Goal: Entertainment & Leisure: Consume media (video, audio)

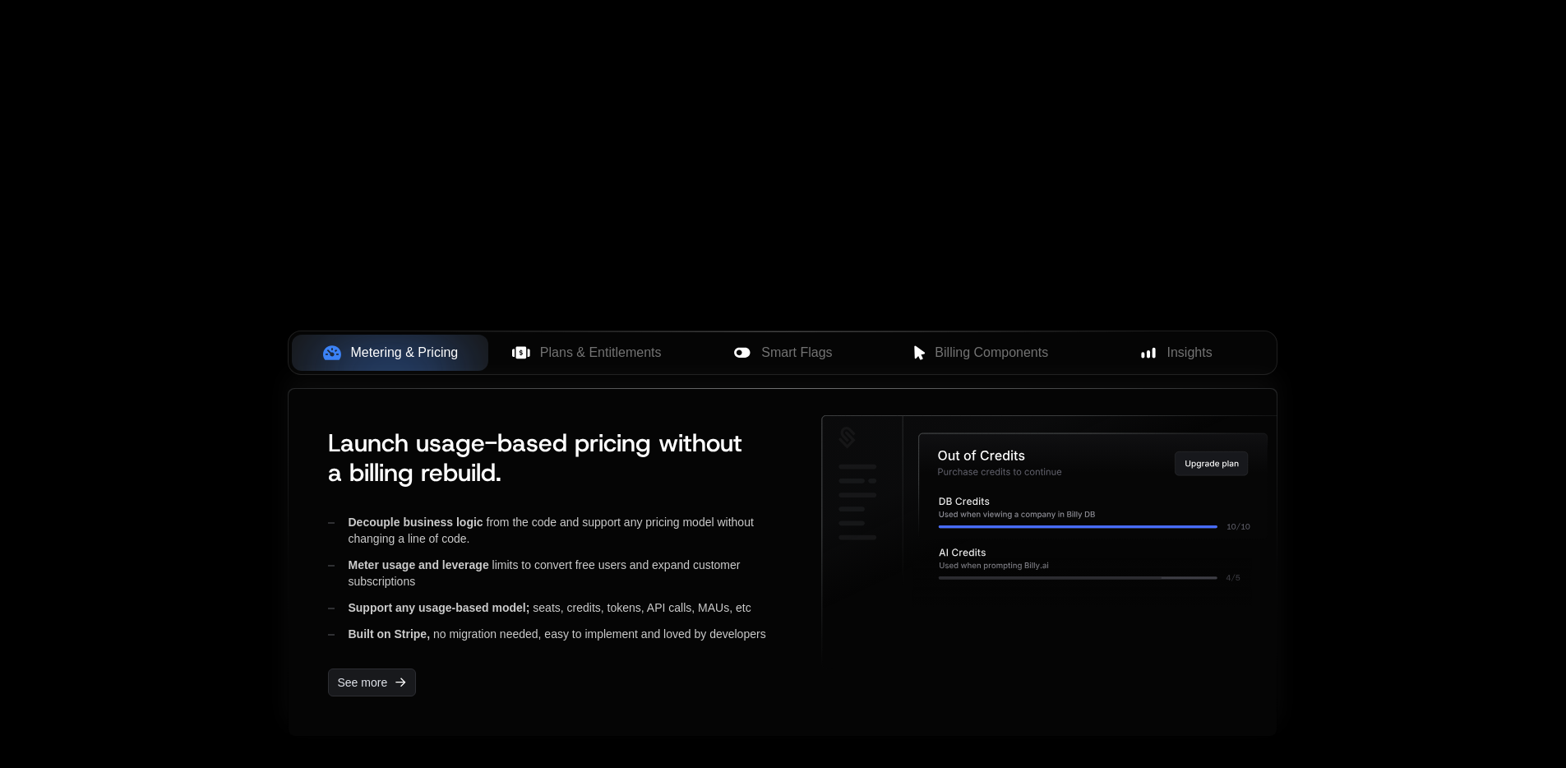
scroll to position [497, 0]
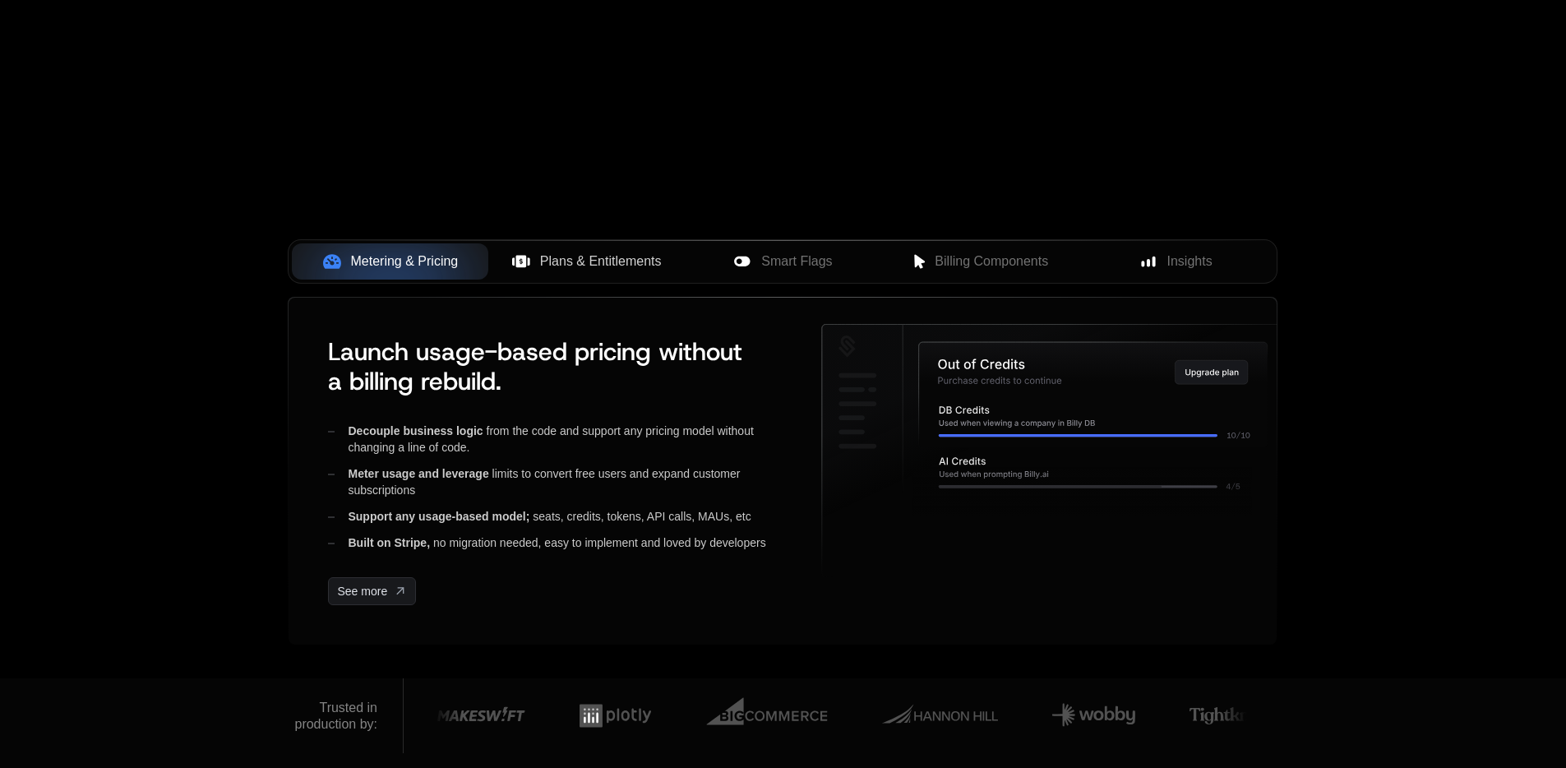
click at [589, 271] on span "Plans & Entitlements" at bounding box center [601, 262] width 122 height 20
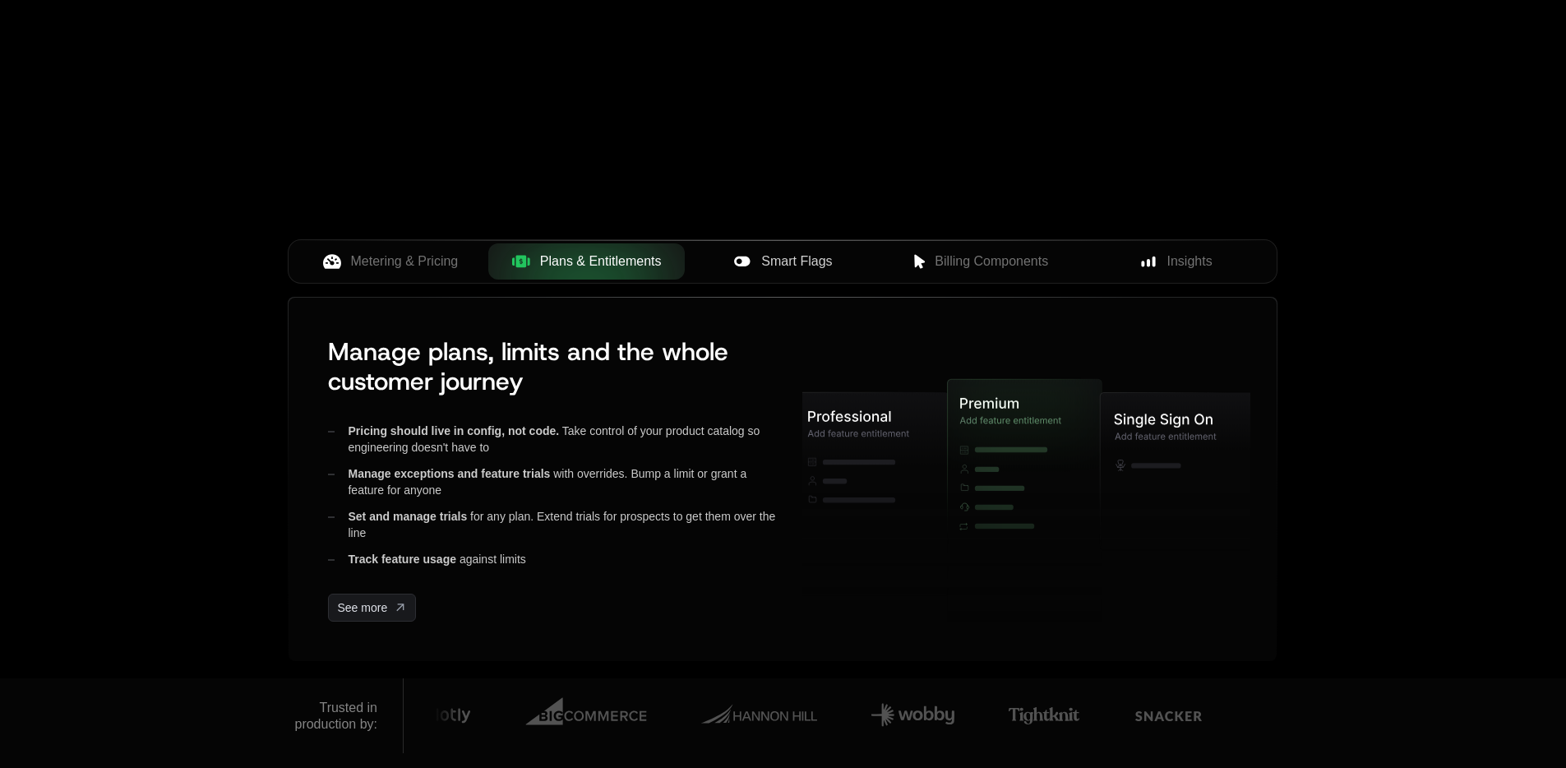
click at [785, 276] on button "Smart Flags" at bounding box center [783, 261] width 197 height 36
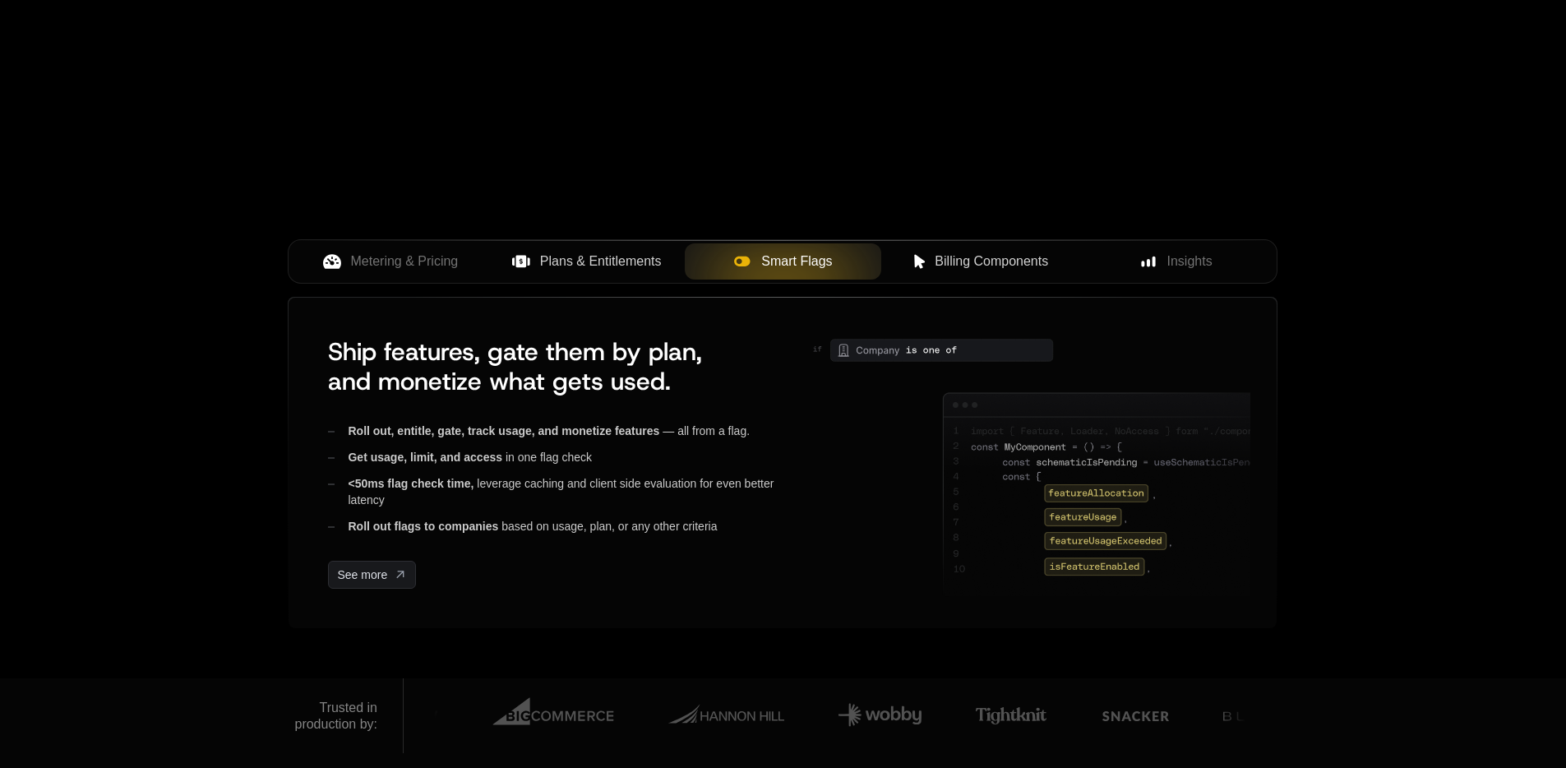
click at [946, 261] on span "Billing Components" at bounding box center [991, 262] width 113 height 20
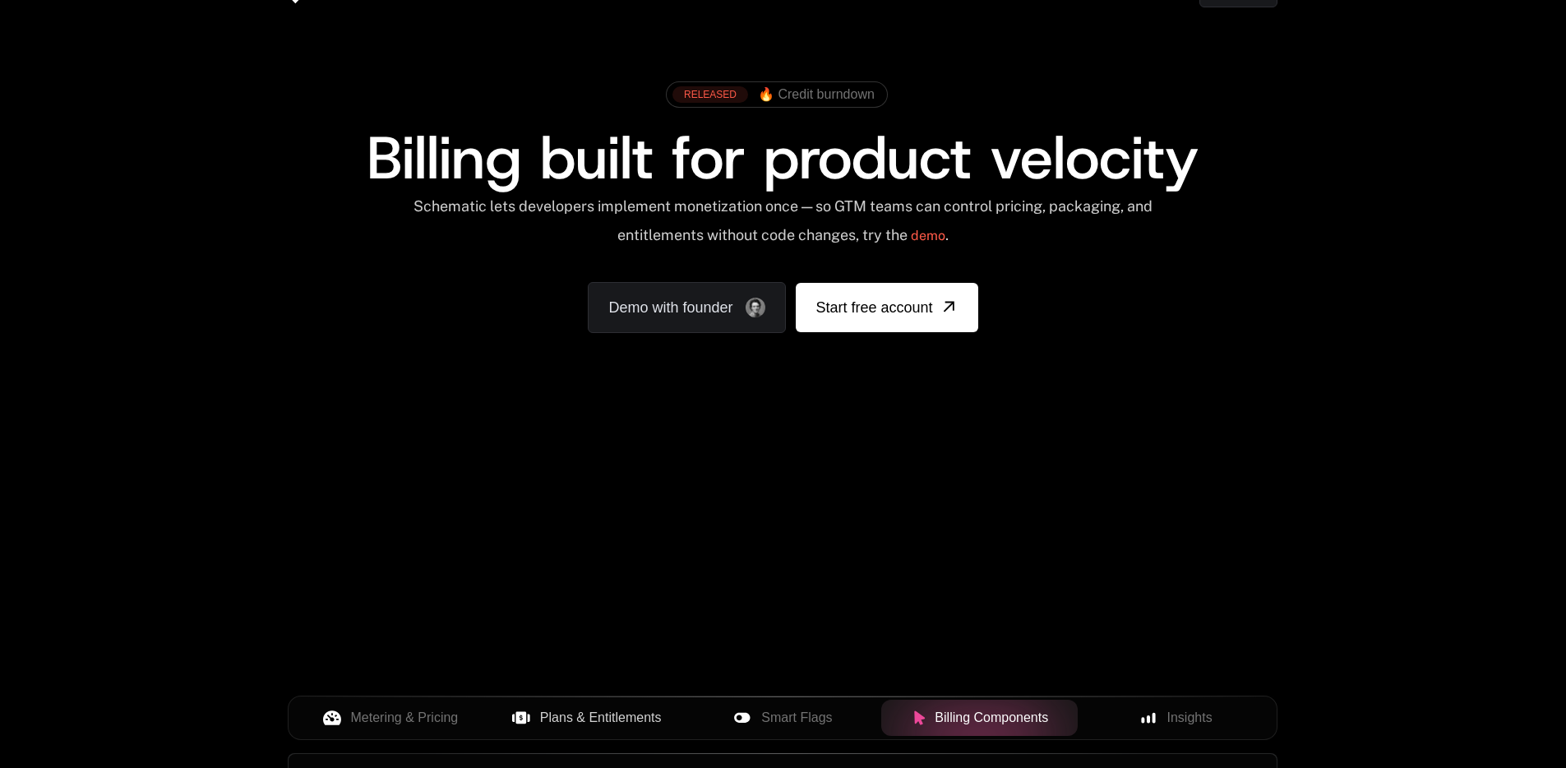
scroll to position [0, 0]
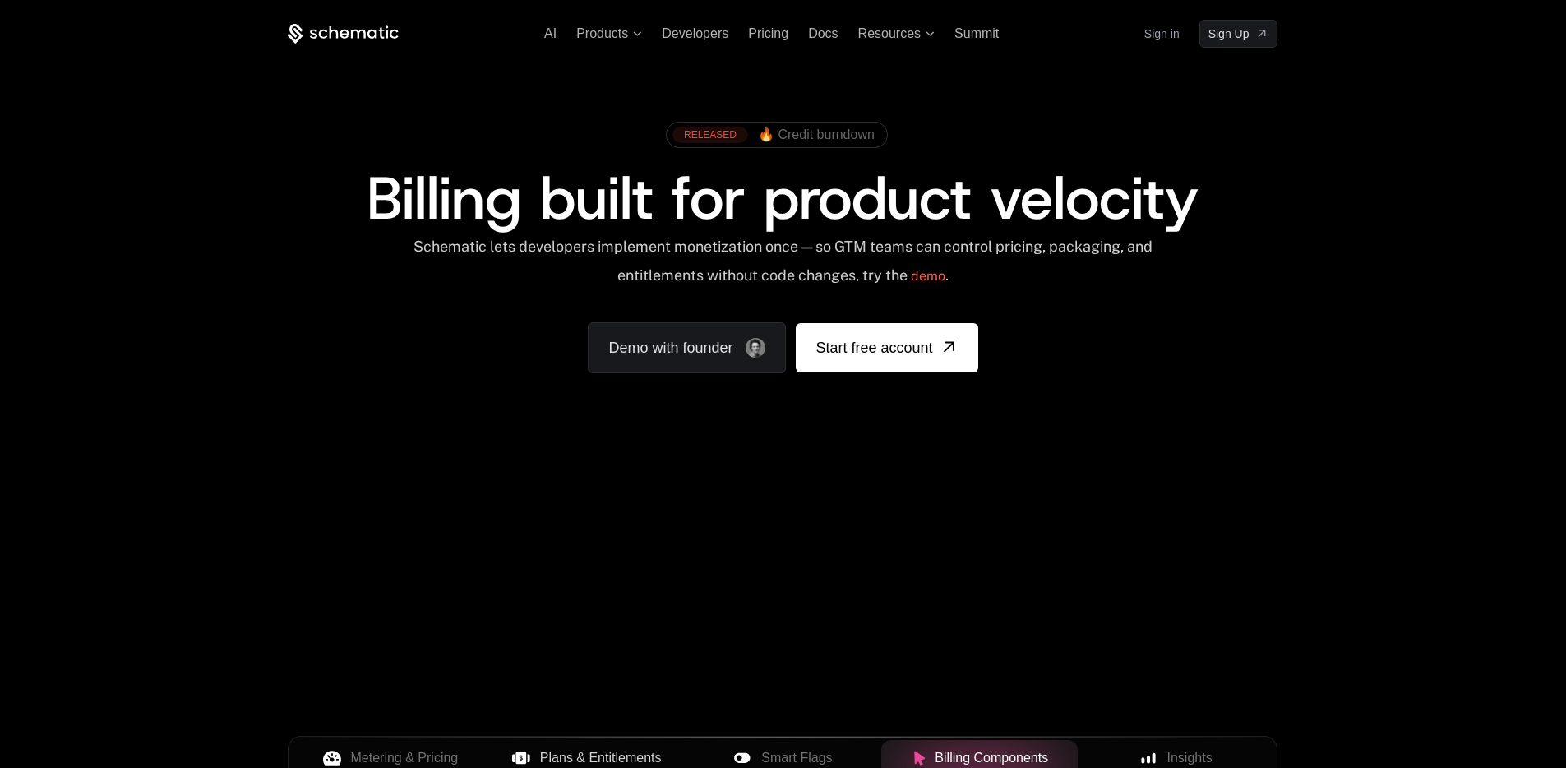
click at [834, 139] on span "🔥 Credit burndown" at bounding box center [816, 134] width 117 height 15
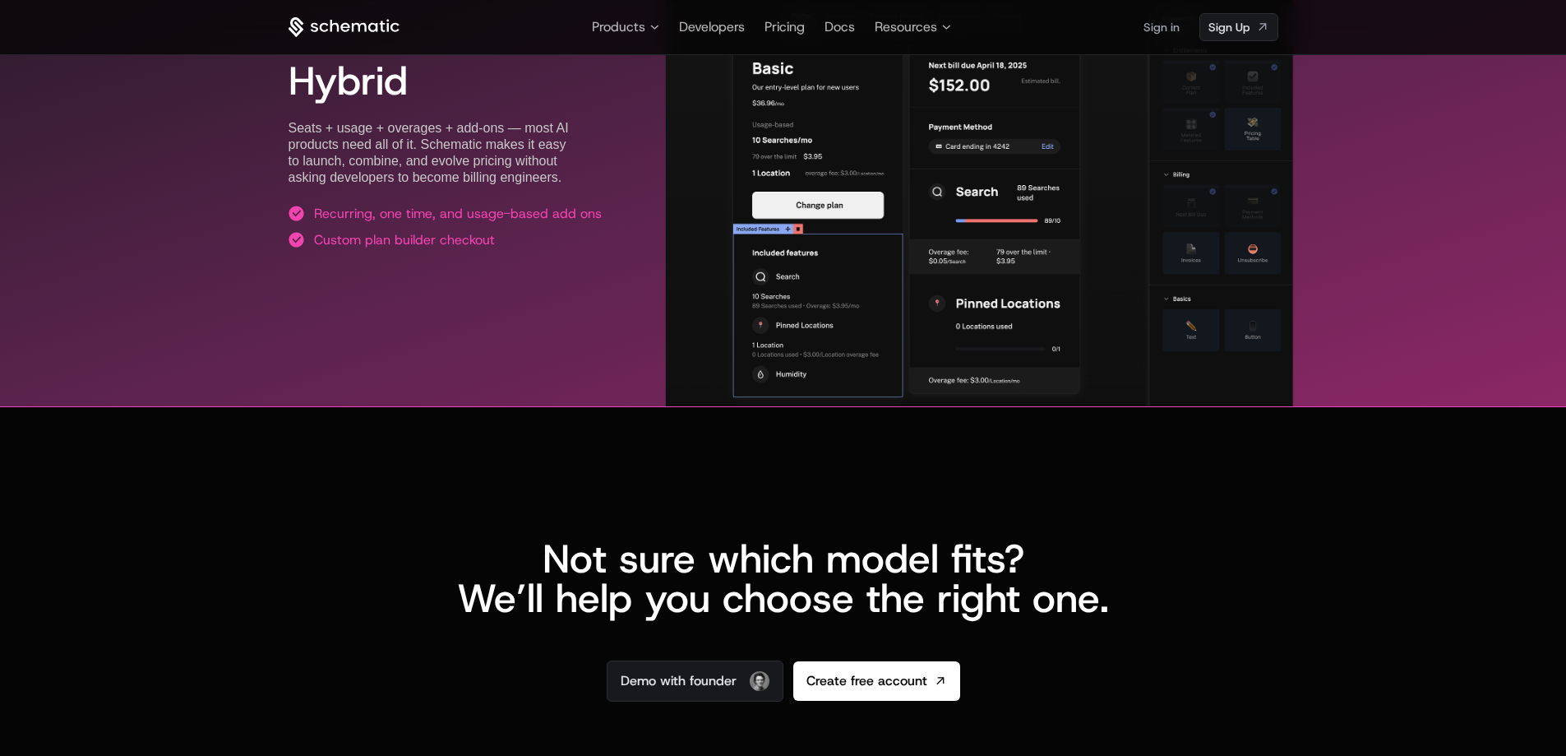
scroll to position [2546, 0]
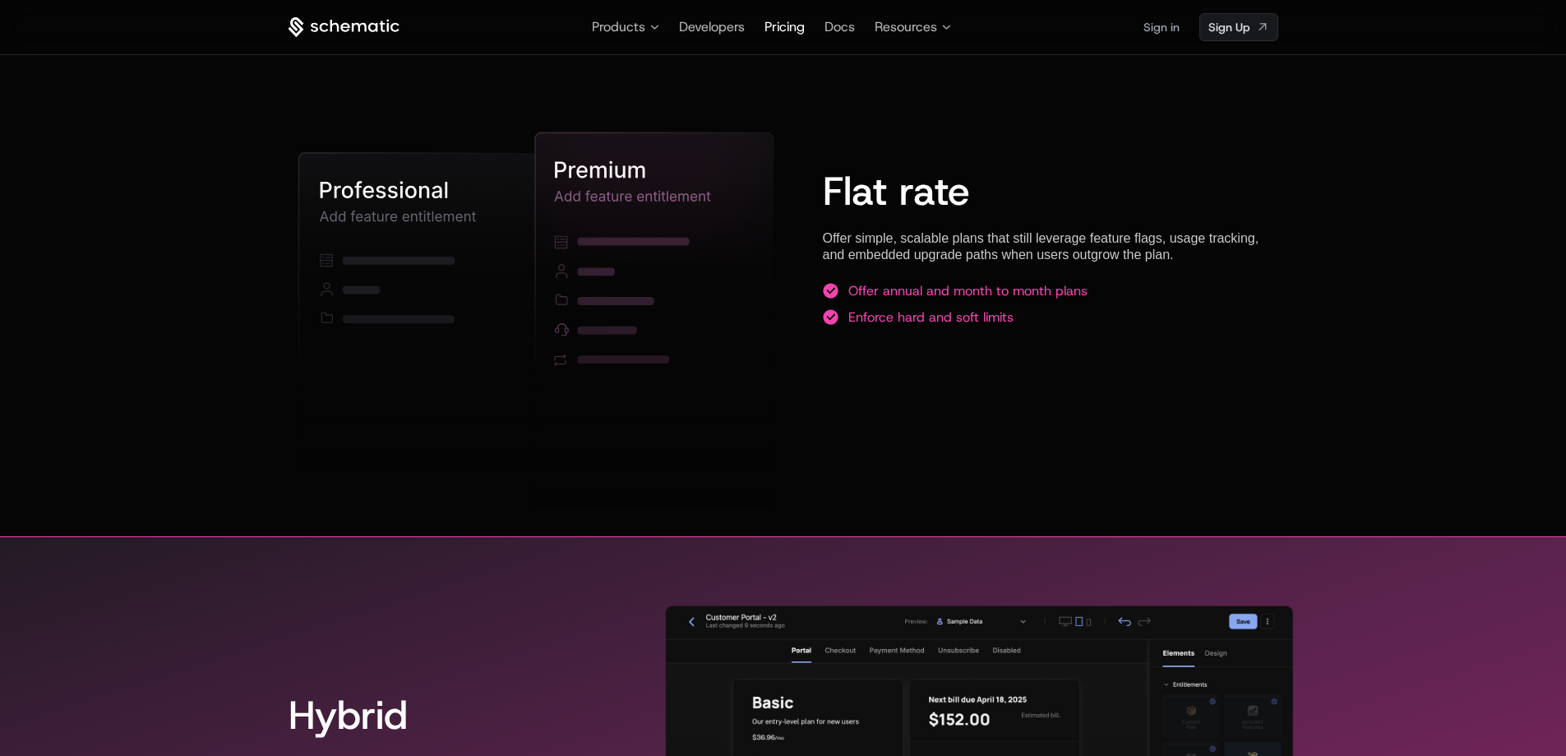
click at [783, 30] on span "Pricing" at bounding box center [785, 26] width 40 height 17
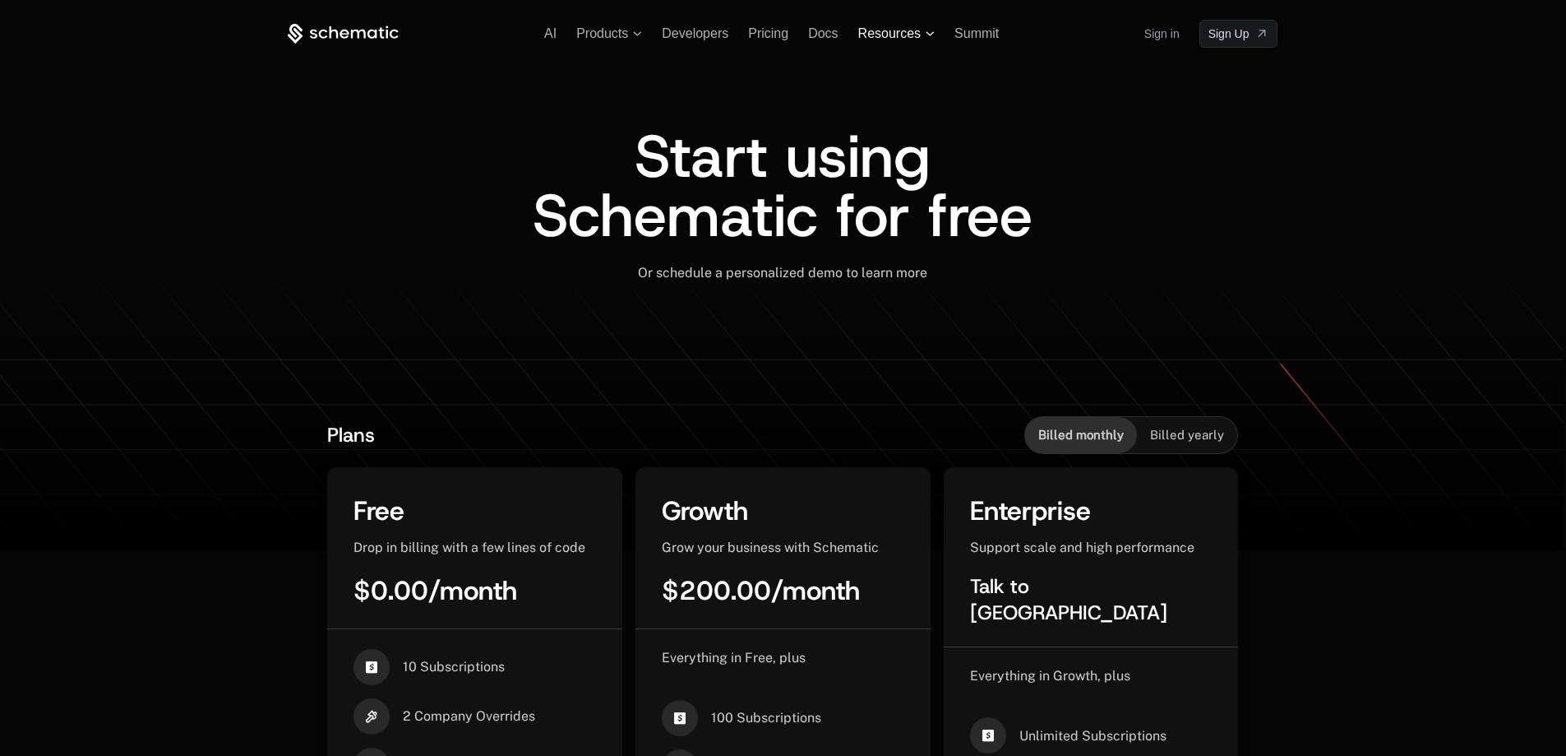
click at [916, 30] on span "Resources" at bounding box center [889, 33] width 62 height 15
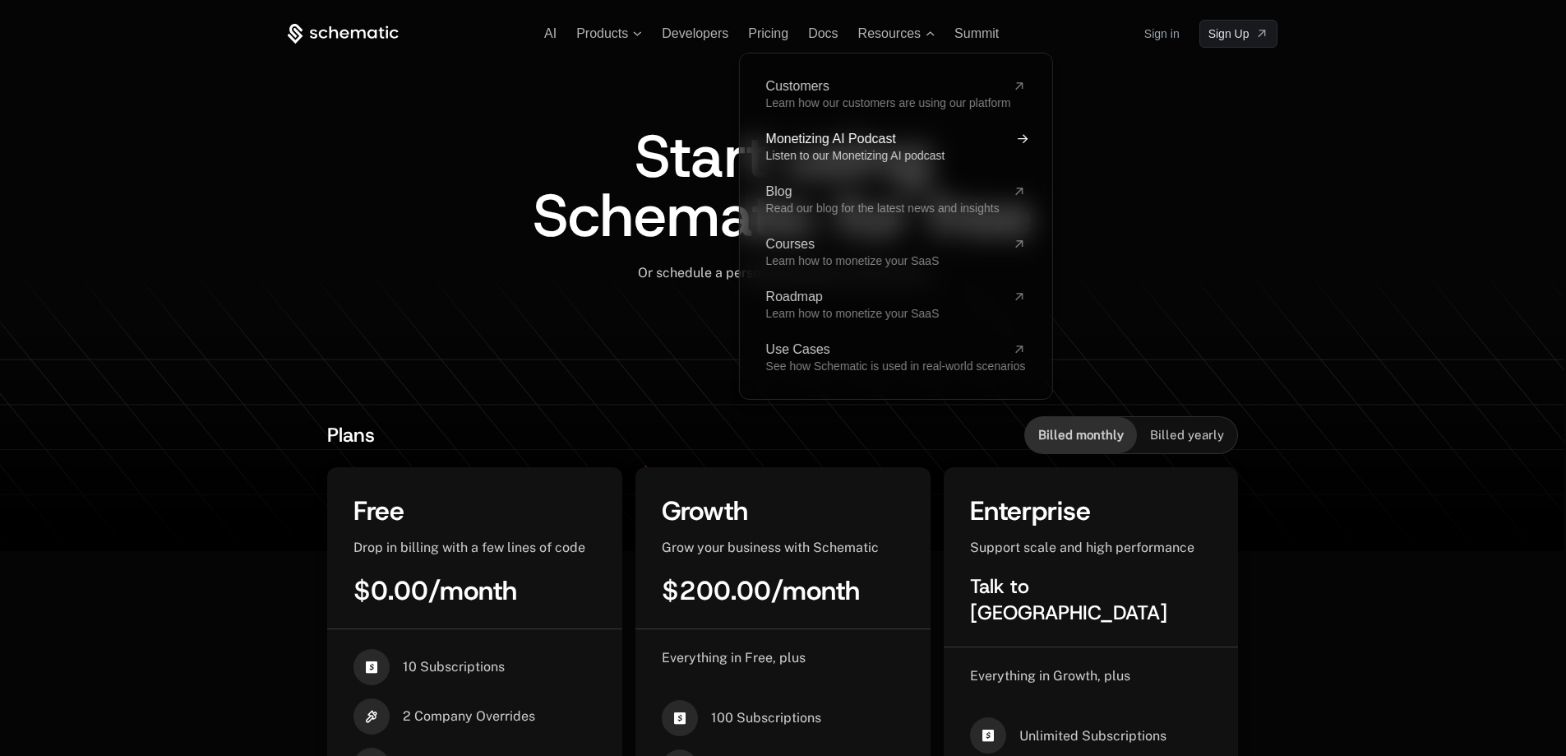
click at [867, 150] on span "Listen to our Monetizing AI podcast" at bounding box center [854, 155] width 179 height 13
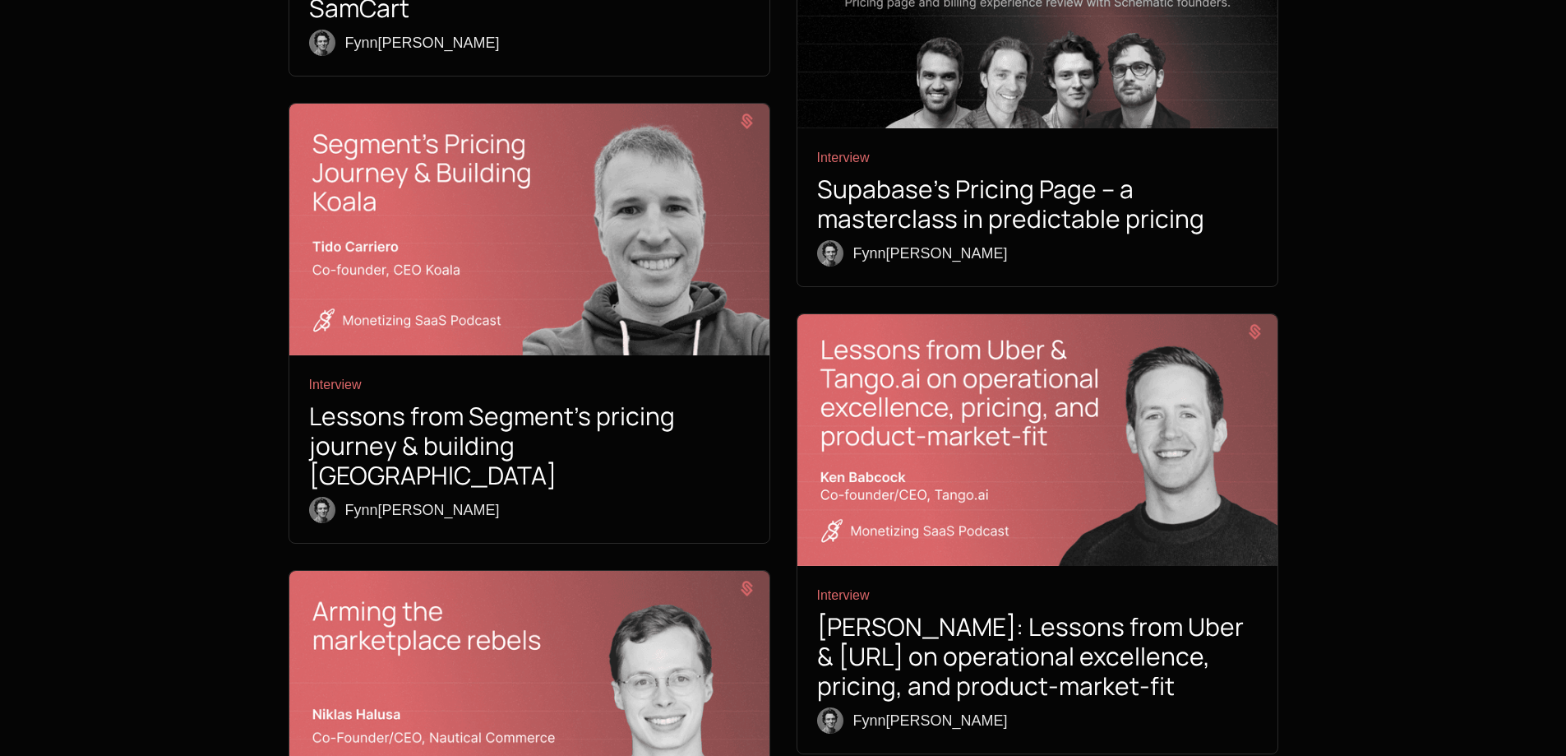
scroll to position [5801, 0]
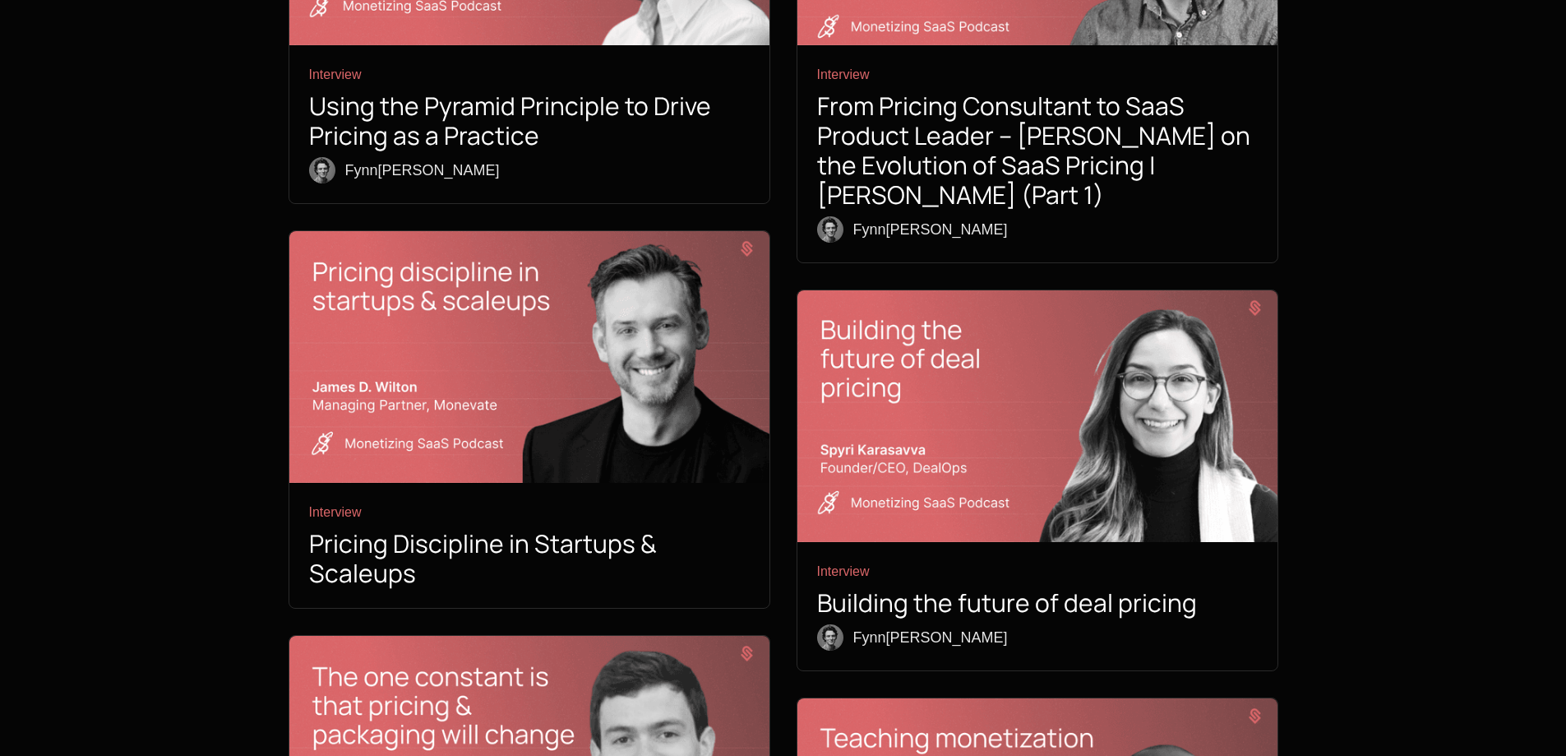
scroll to position [989, 0]
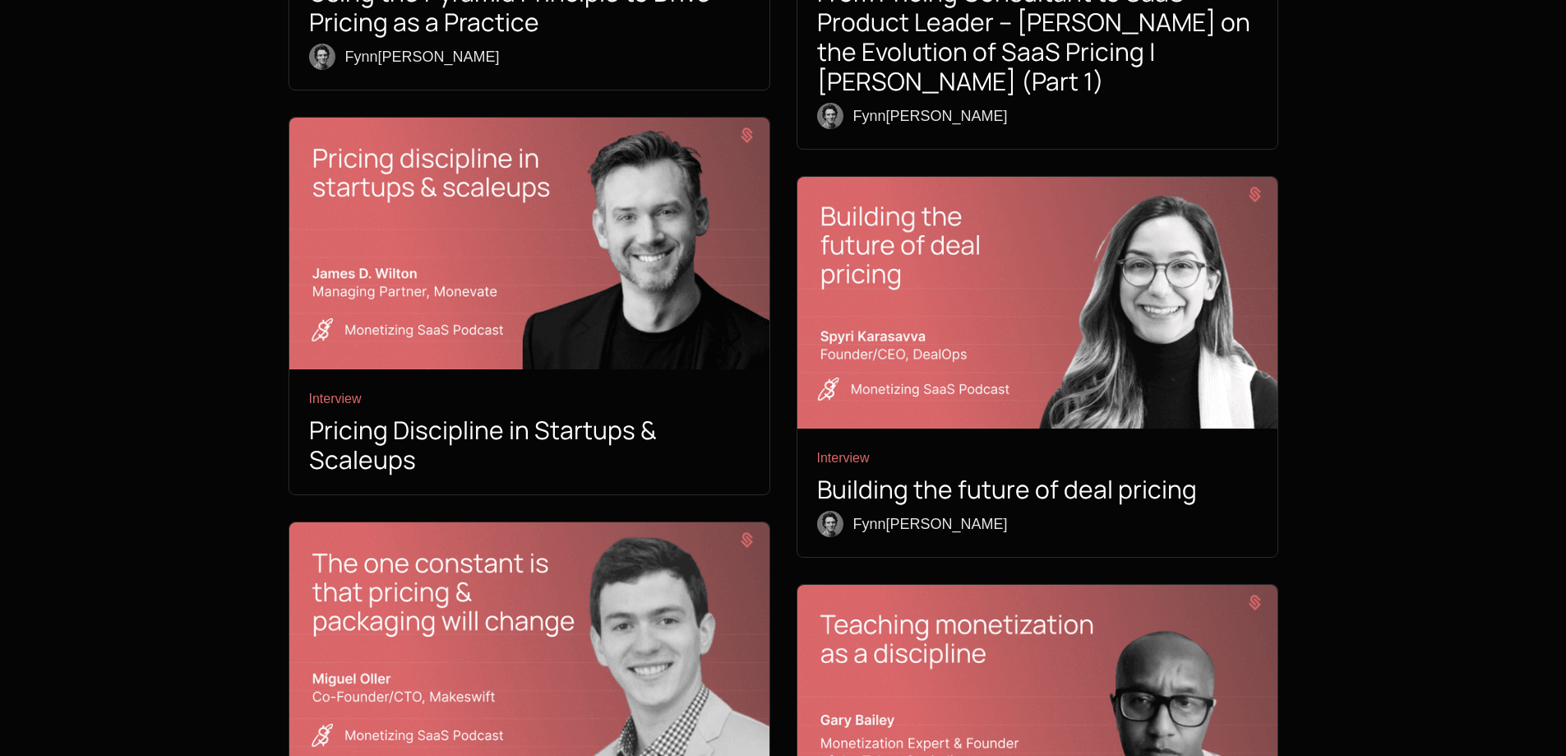
click at [955, 474] on h1 "Building the future of deal pricing" at bounding box center [1037, 489] width 441 height 30
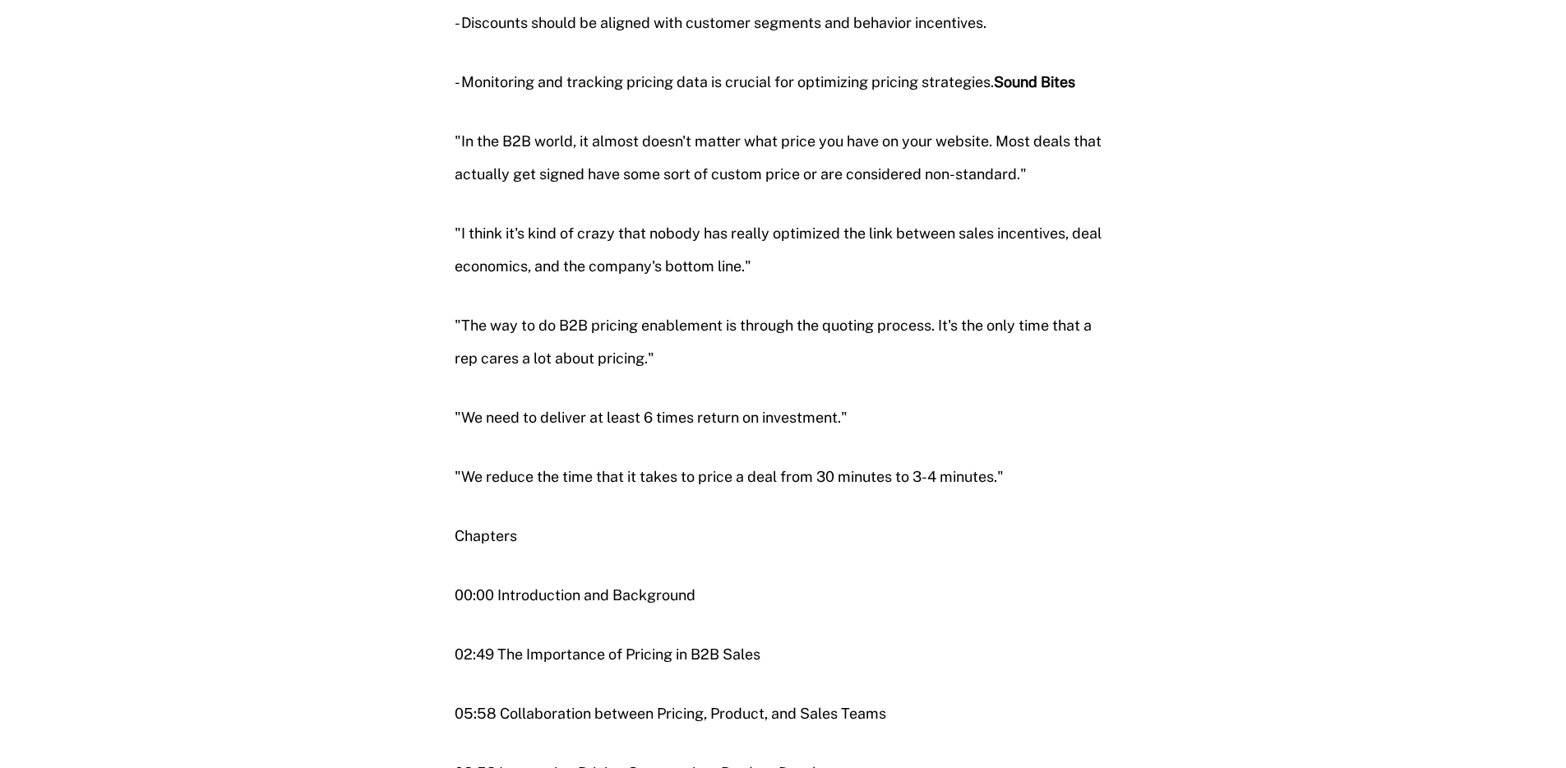
scroll to position [2277, 0]
